Goal: Information Seeking & Learning: Learn about a topic

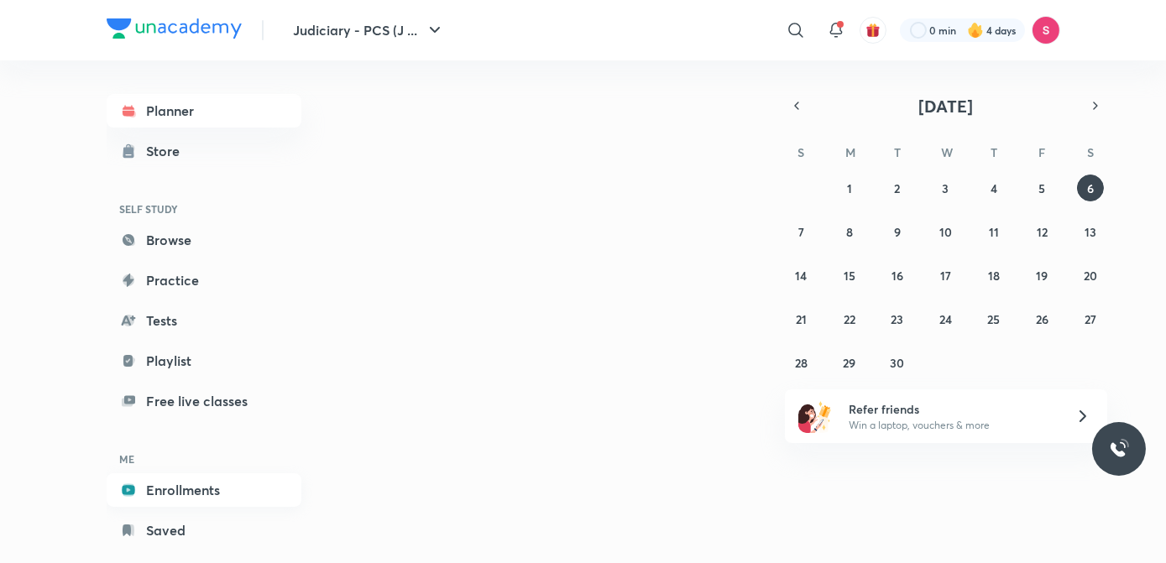
click at [172, 487] on link "Enrollments" at bounding box center [204, 490] width 195 height 34
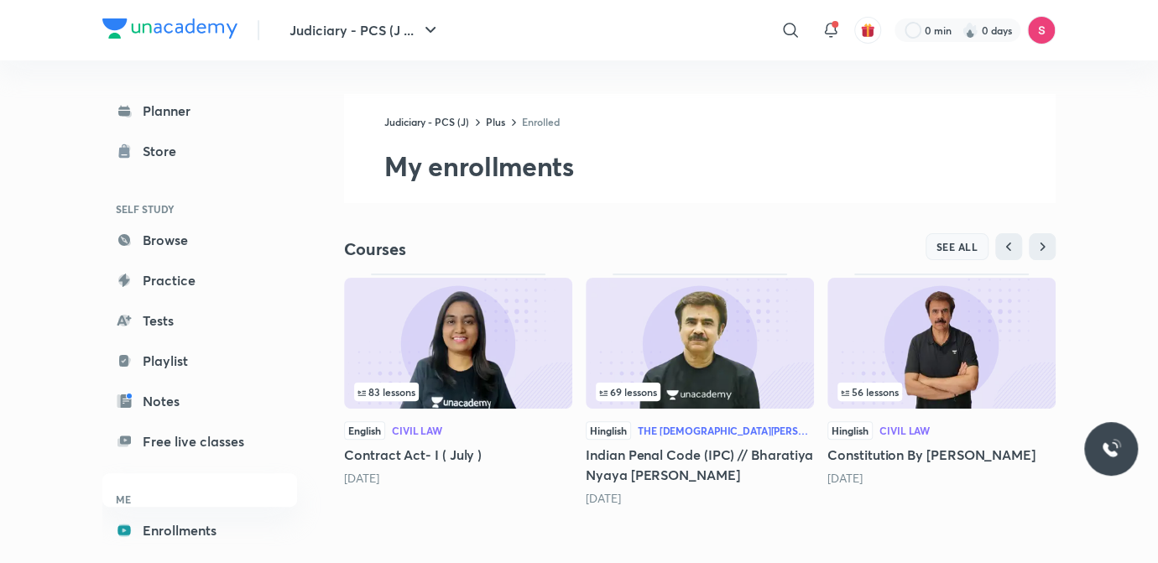
click at [950, 243] on span "SEE ALL" at bounding box center [958, 247] width 42 height 12
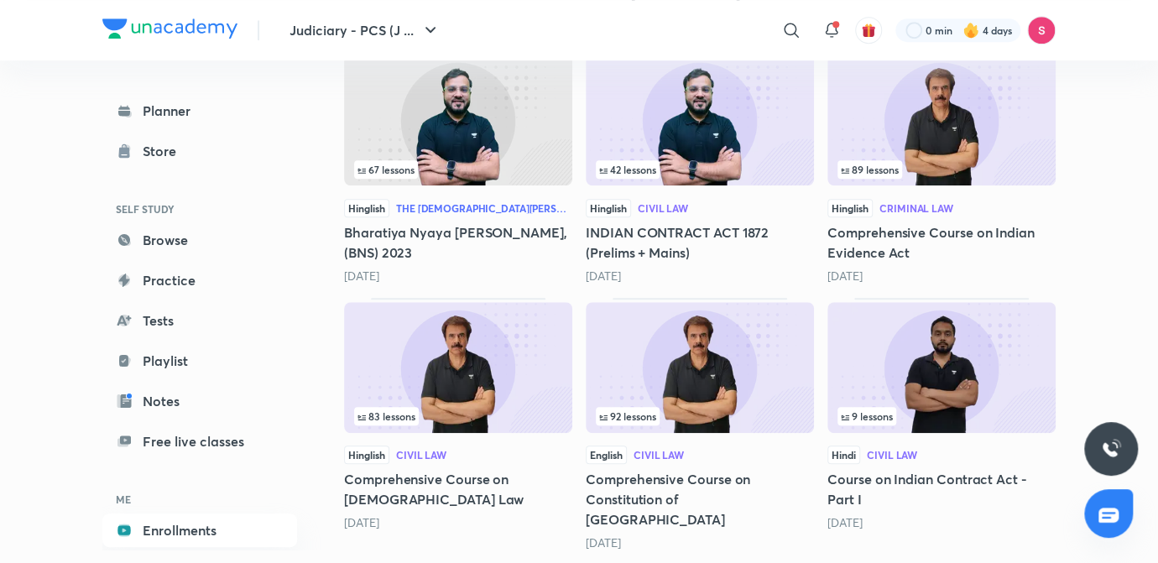
scroll to position [760, 0]
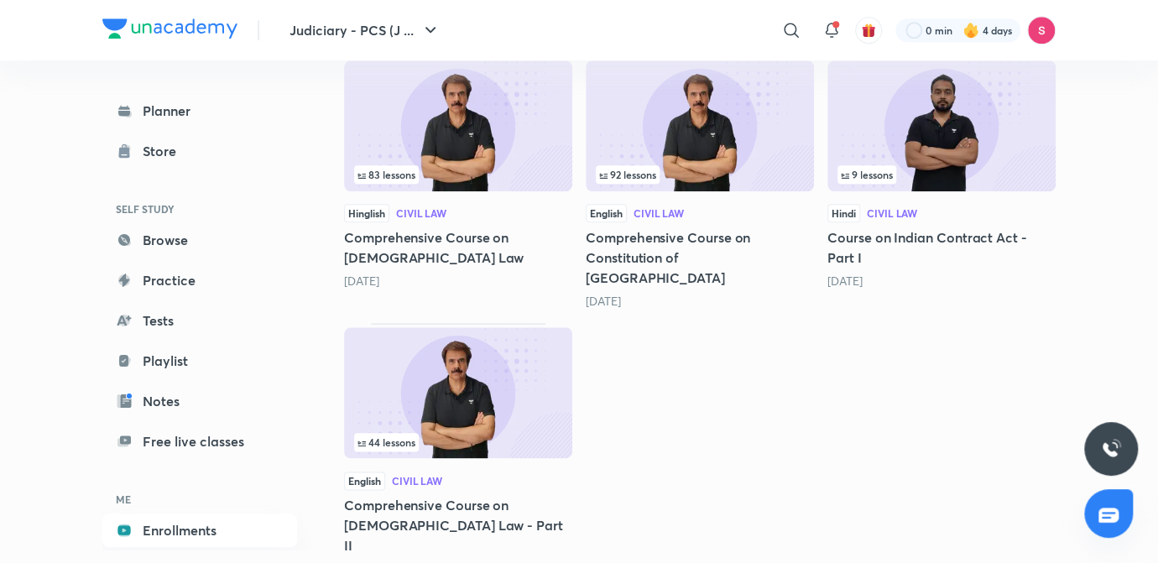
click at [974, 166] on div "9 lessons" at bounding box center [942, 174] width 208 height 18
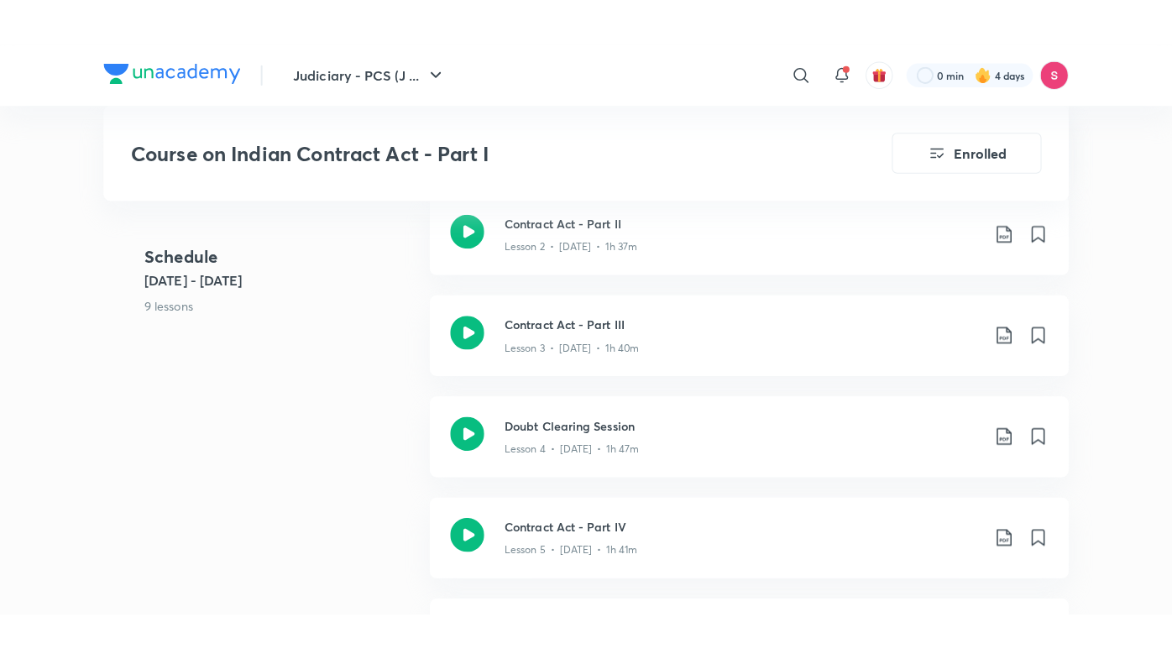
scroll to position [1091, 0]
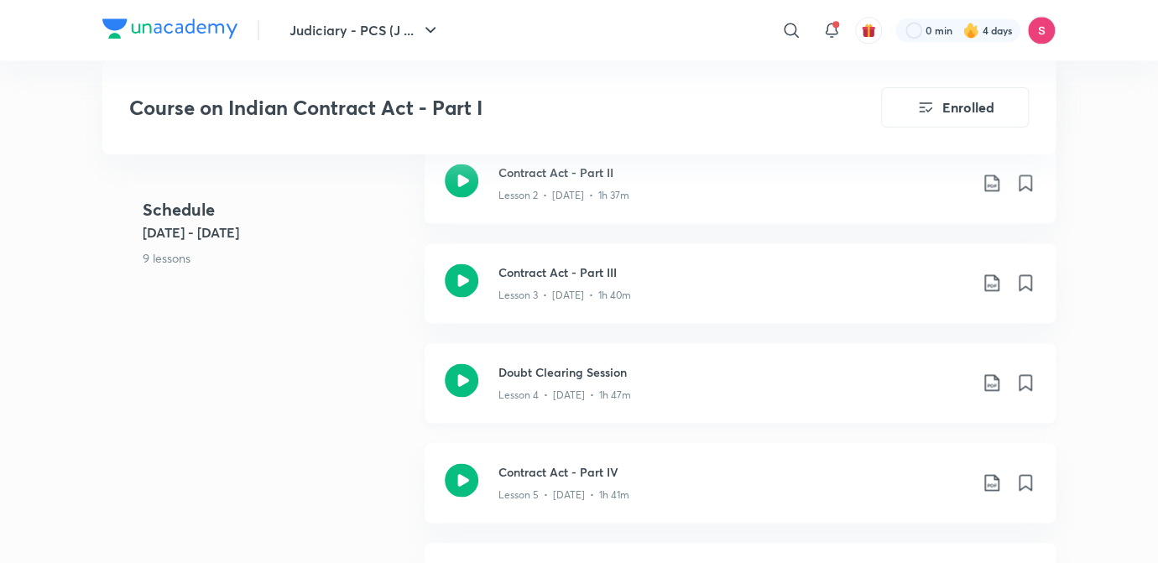
click at [570, 379] on h3 "Doubt Clearing Session" at bounding box center [734, 372] width 470 height 18
